Goal: Check status: Check status

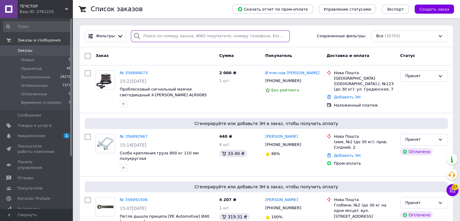
click at [172, 37] on input "search" at bounding box center [210, 36] width 159 height 12
paste input "356891506"
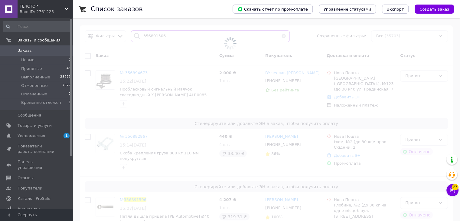
type input "356891506"
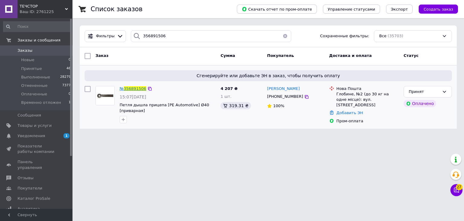
click at [137, 88] on span "356891506" at bounding box center [135, 88] width 22 height 5
